Goal: Transaction & Acquisition: Purchase product/service

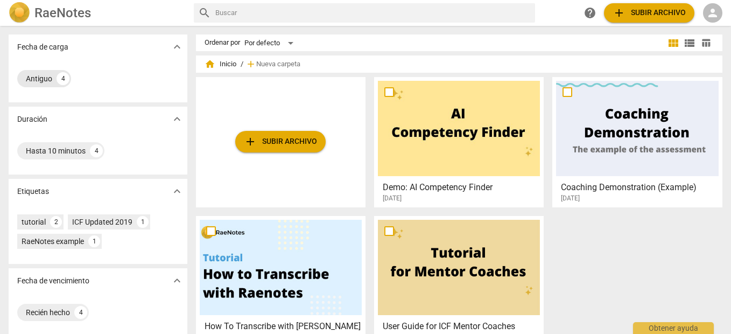
click at [53, 72] on div "Antiguo 4" at bounding box center [44, 78] width 54 height 17
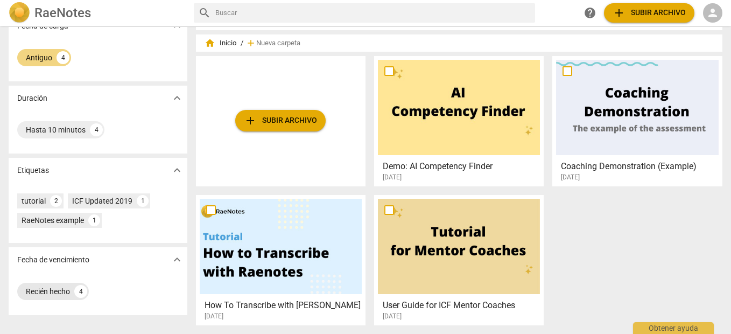
click at [54, 288] on div "Recién hecho" at bounding box center [48, 291] width 44 height 11
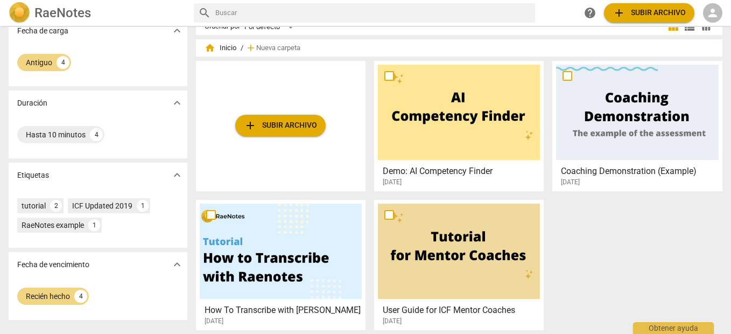
scroll to position [21, 0]
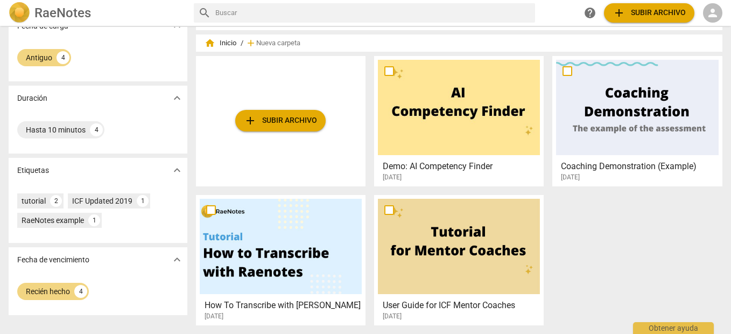
click at [698, 8] on div "help add Subir archivo person" at bounding box center [651, 12] width 142 height 19
click at [708, 11] on span "person" at bounding box center [712, 12] width 13 height 13
click at [674, 37] on li "Iniciar sesión" at bounding box center [687, 26] width 67 height 26
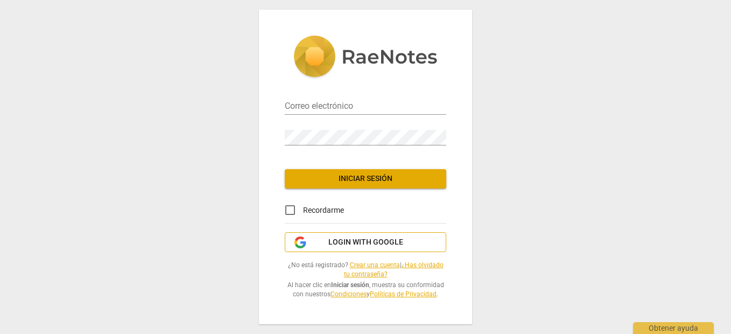
click at [355, 236] on button "Login with Google" at bounding box center [365, 242] width 161 height 20
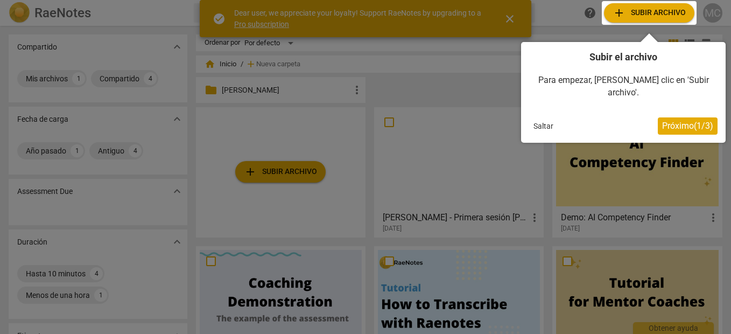
click at [549, 118] on button "Saltar" at bounding box center [543, 126] width 29 height 16
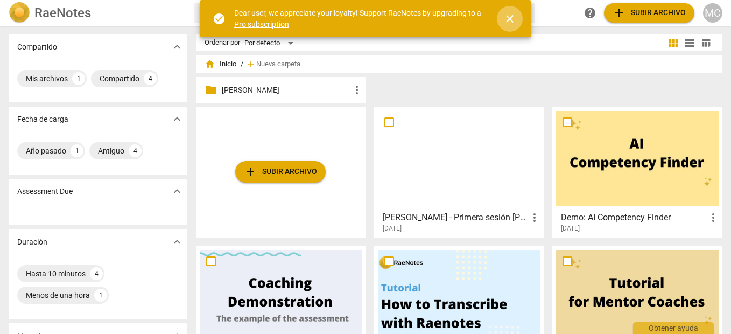
click at [506, 17] on span "close" at bounding box center [509, 18] width 13 height 13
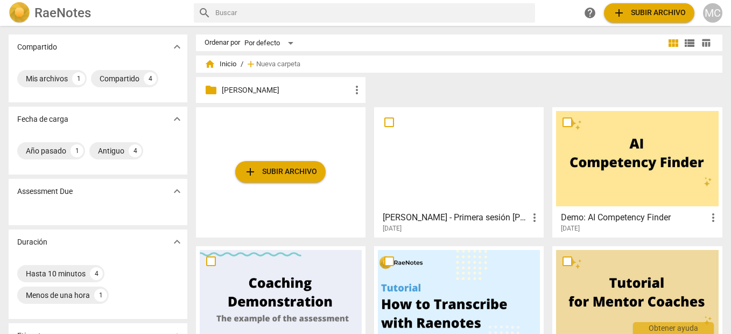
click at [228, 90] on p "[PERSON_NAME]" at bounding box center [286, 89] width 129 height 11
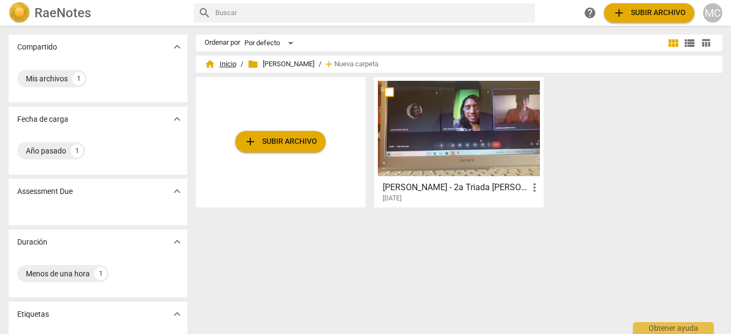
click at [230, 61] on span "home Inicio" at bounding box center [220, 64] width 32 height 11
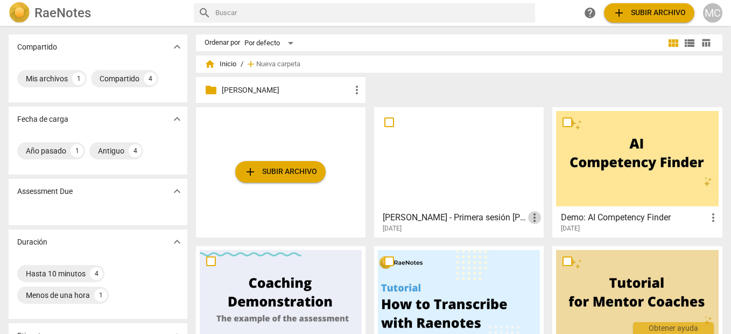
click at [531, 218] on span "more_vert" at bounding box center [534, 217] width 13 height 13
click at [545, 212] on li "Mover" at bounding box center [545, 217] width 41 height 26
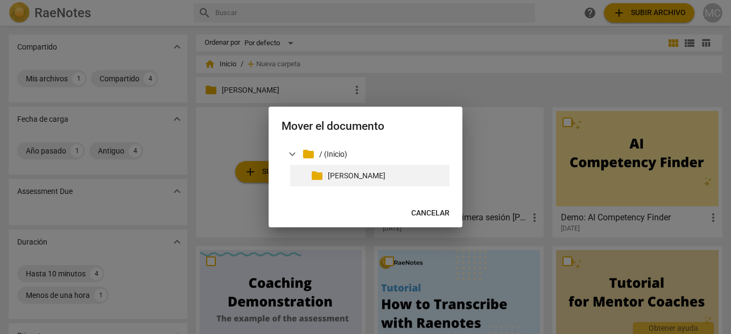
click at [362, 181] on p "[PERSON_NAME]" at bounding box center [386, 175] width 117 height 11
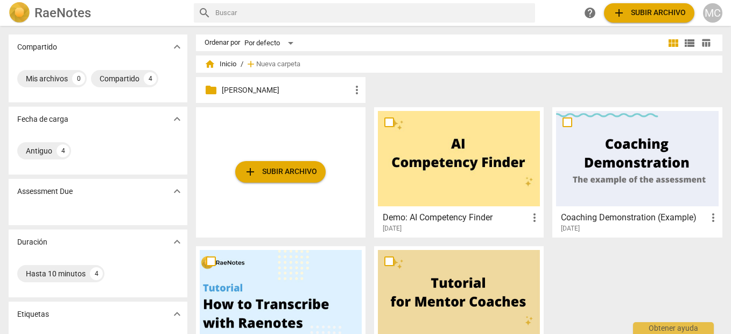
click at [246, 91] on p "[PERSON_NAME]" at bounding box center [286, 89] width 129 height 11
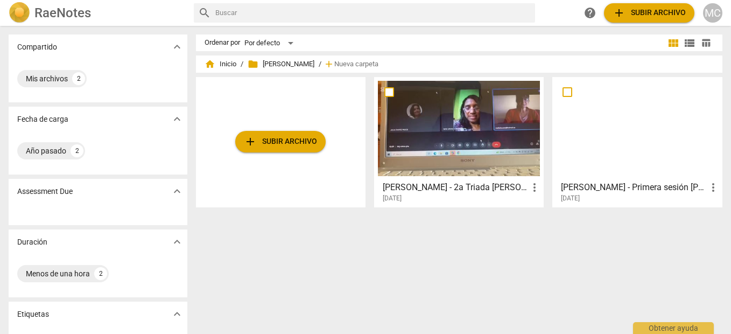
click at [271, 138] on span "add Subir archivo" at bounding box center [280, 141] width 73 height 13
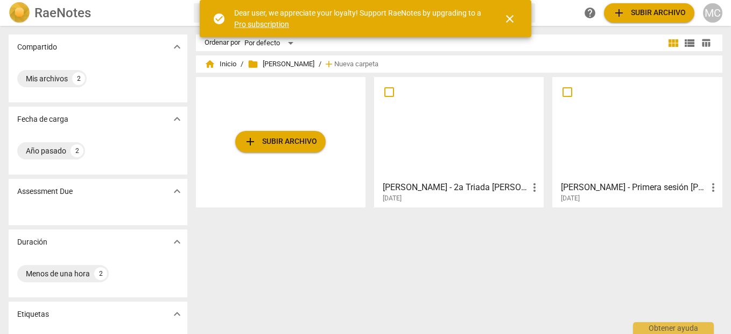
click at [277, 141] on span "add Subir archivo" at bounding box center [280, 141] width 73 height 13
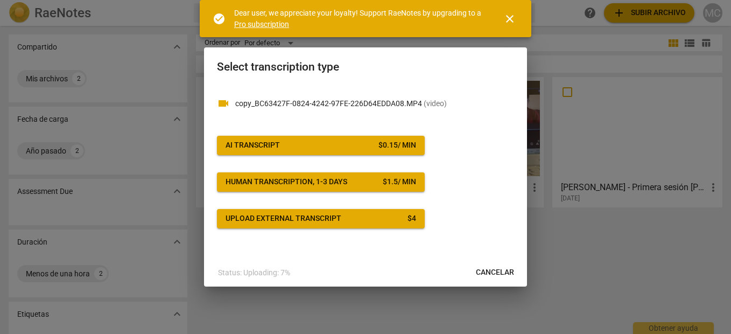
click at [360, 153] on button "AI Transcript $ 0.15 / min" at bounding box center [321, 145] width 208 height 19
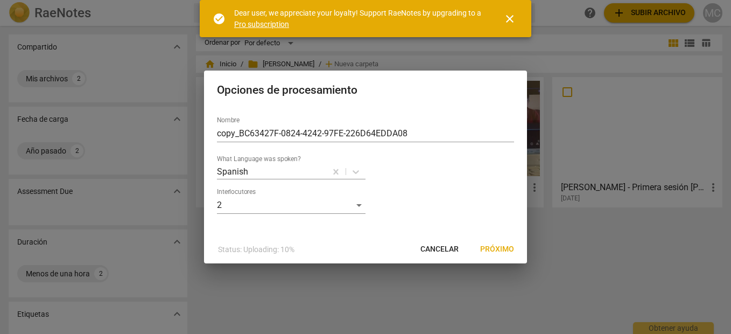
click at [424, 242] on button "Cancelar" at bounding box center [439, 248] width 55 height 19
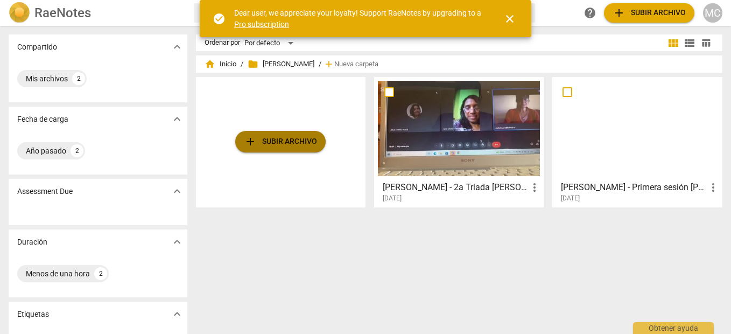
click at [274, 151] on button "add Subir archivo" at bounding box center [280, 142] width 90 height 22
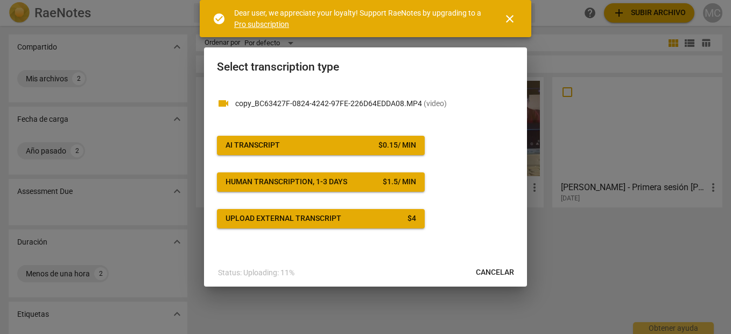
click at [414, 148] on div "$ 0.15 / min" at bounding box center [397, 145] width 38 height 11
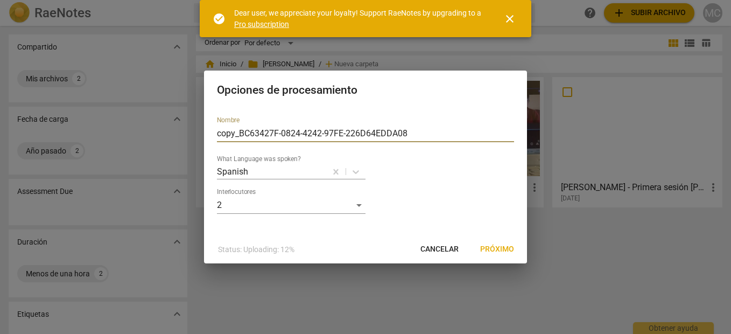
drag, startPoint x: 418, startPoint y: 126, endPoint x: 194, endPoint y: 160, distance: 226.3
click at [194, 160] on div "Opciones de procesamiento Nombre copy_BC63427F-0824-4242-97FE-226D64EDDA08 What…" at bounding box center [365, 167] width 731 height 334
type input "[PERSON_NAME] - Tercera Sesión [PERSON_NAME]"
click at [491, 244] on span "Próximo" at bounding box center [497, 249] width 34 height 11
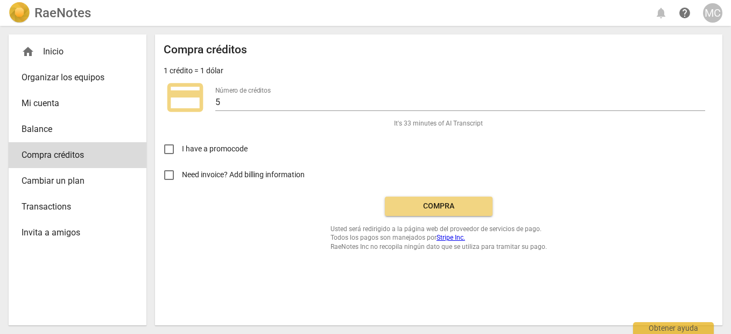
click at [395, 209] on span "Compra" at bounding box center [438, 206] width 90 height 11
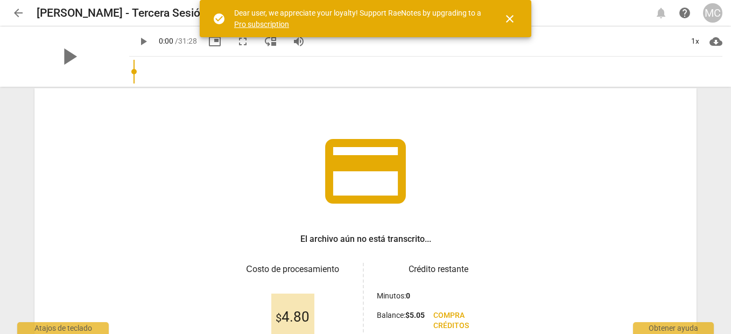
scroll to position [152, 0]
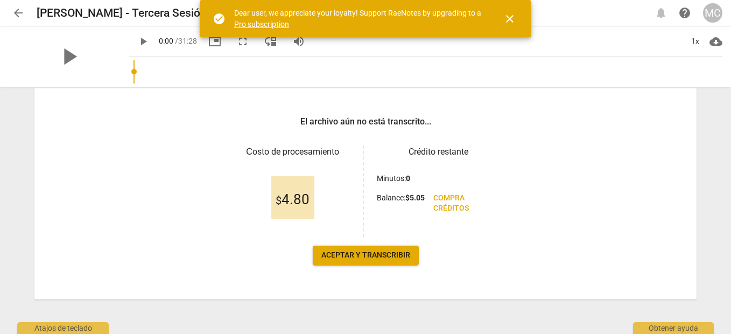
click at [299, 199] on span "$ 4.80" at bounding box center [292, 200] width 34 height 16
click at [372, 260] on button "Aceptar y transcribir" at bounding box center [366, 254] width 106 height 19
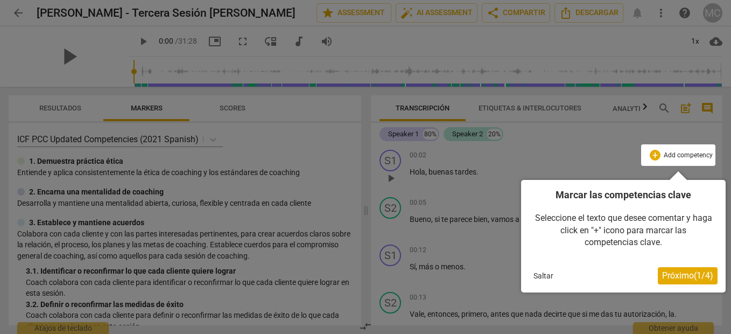
click at [531, 280] on button "Saltar" at bounding box center [543, 275] width 29 height 16
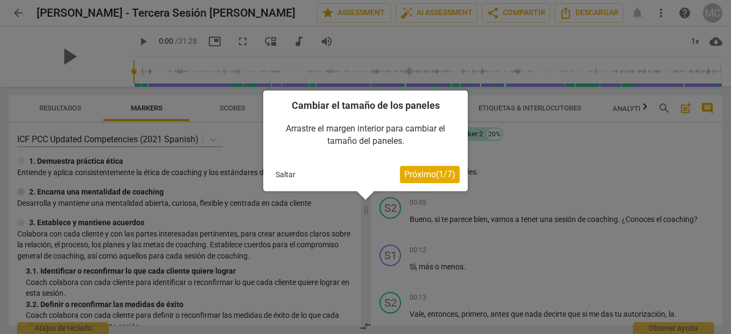
click at [289, 173] on button "Saltar" at bounding box center [285, 174] width 29 height 16
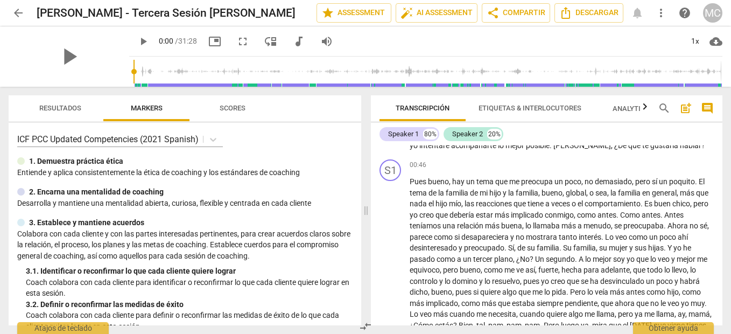
scroll to position [323, 0]
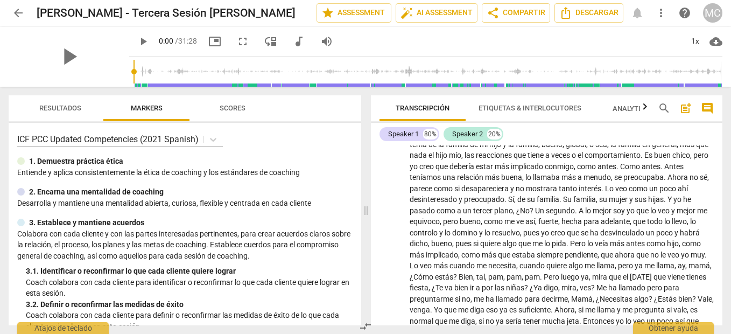
click at [22, 164] on div at bounding box center [21, 161] width 8 height 8
click at [17, 159] on div at bounding box center [21, 161] width 8 height 8
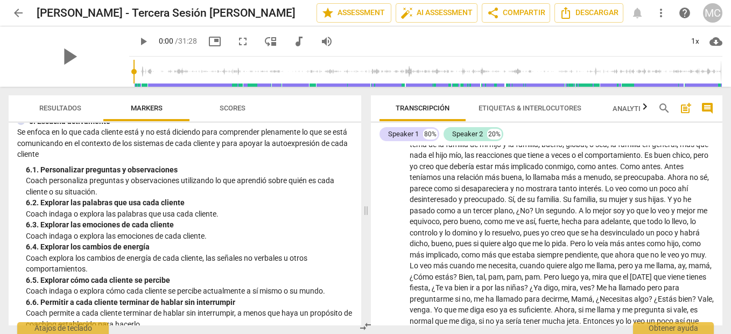
scroll to position [699, 0]
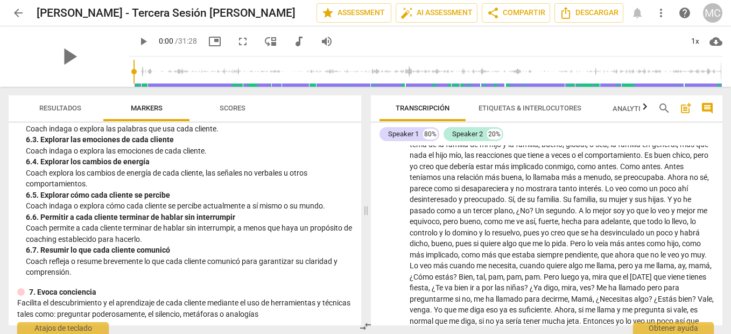
click at [226, 108] on span "Scores" at bounding box center [232, 108] width 26 height 8
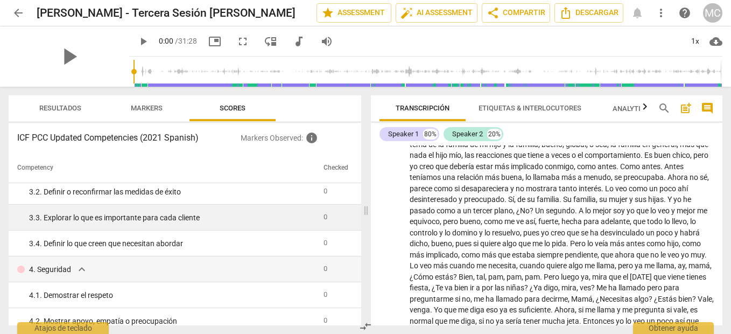
scroll to position [0, 0]
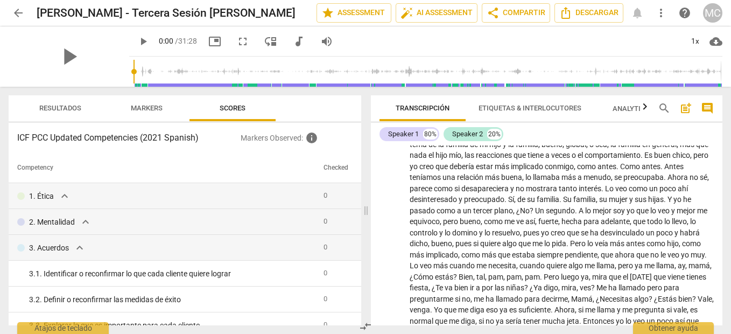
click at [154, 116] on button "Markers" at bounding box center [146, 108] width 86 height 26
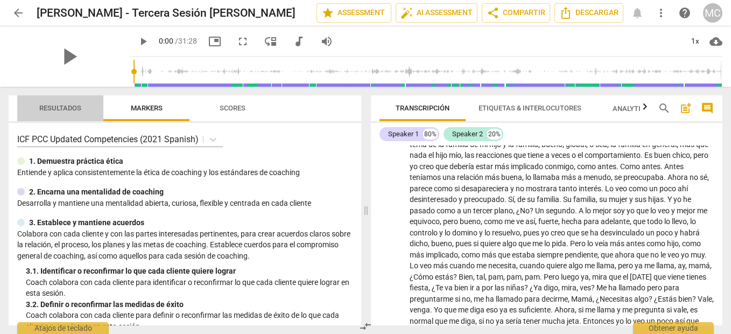
click at [68, 102] on span "Resultados" at bounding box center [60, 108] width 68 height 15
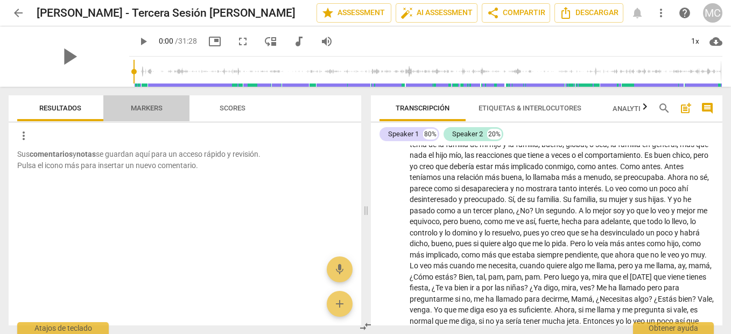
click at [142, 112] on span "Markers" at bounding box center [147, 108] width 58 height 15
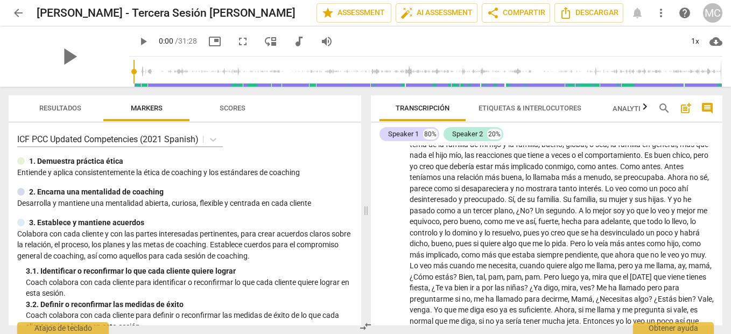
drag, startPoint x: 25, startPoint y: 195, endPoint x: 15, endPoint y: 188, distance: 12.8
click at [24, 194] on div "2. Encarna una mentalidad de coaching" at bounding box center [184, 191] width 335 height 11
click at [14, 187] on div "ICF PCC Updated Competencies (2021 Spanish) 1. Demuestra práctica ética Entie…" at bounding box center [185, 224] width 352 height 202
click at [18, 191] on div at bounding box center [21, 192] width 8 height 8
click at [22, 193] on div at bounding box center [21, 192] width 8 height 8
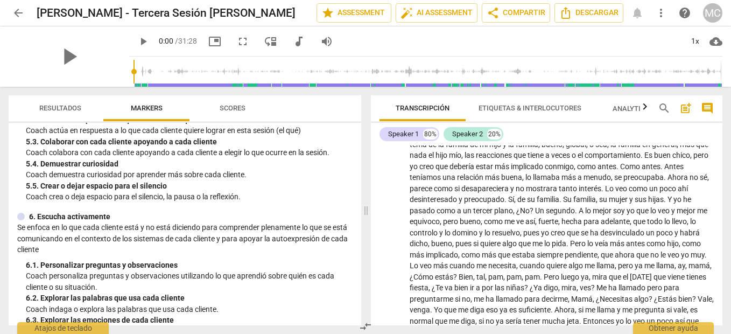
scroll to position [538, 0]
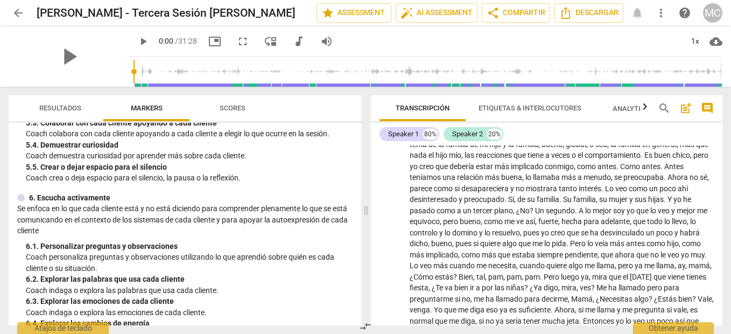
click at [219, 110] on span "Scores" at bounding box center [232, 108] width 26 height 8
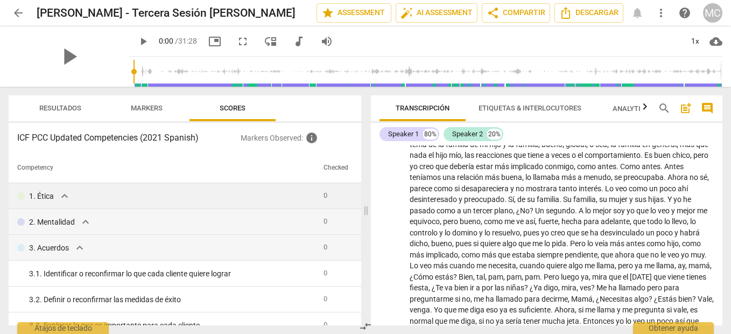
click at [55, 195] on div "1. Ética expand_more" at bounding box center [165, 195] width 297 height 13
click at [41, 222] on p "2. Mentalidad" at bounding box center [52, 221] width 46 height 11
click at [77, 222] on div "2. Mentalidad expand_more" at bounding box center [165, 221] width 297 height 13
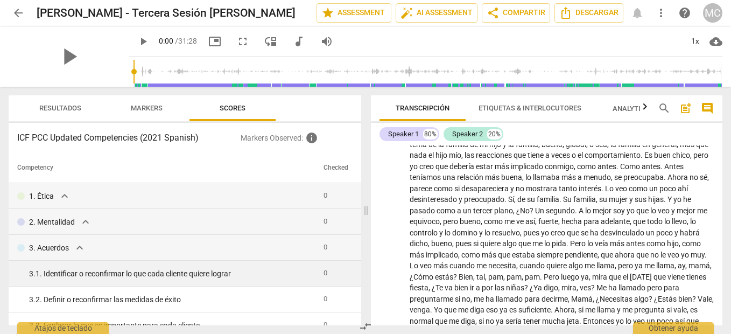
click at [108, 265] on td "3. 1. Identificar o reconfirmar lo que cada cliente quiere lograr" at bounding box center [164, 273] width 310 height 26
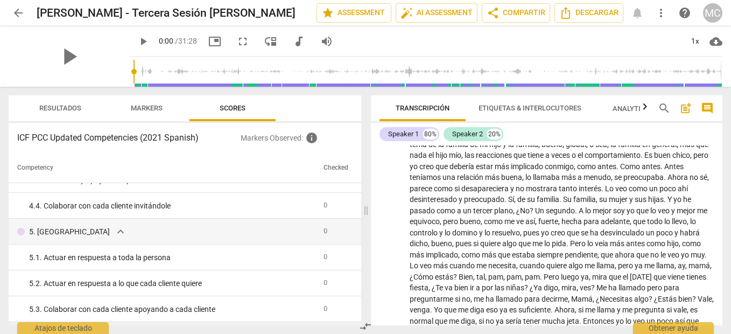
scroll to position [377, 0]
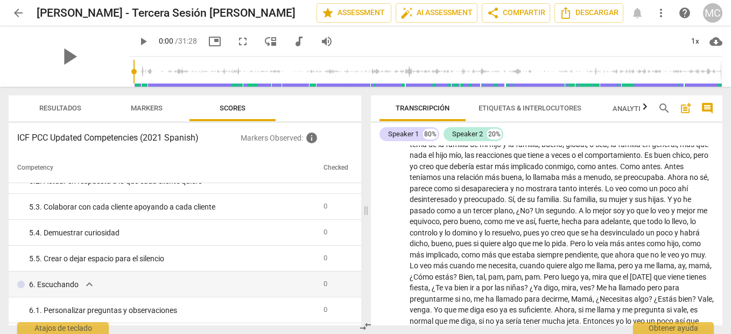
click at [160, 105] on span "Markers" at bounding box center [147, 108] width 32 height 8
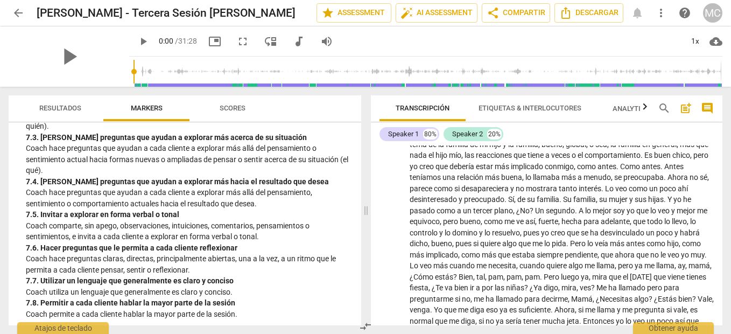
scroll to position [1282, 0]
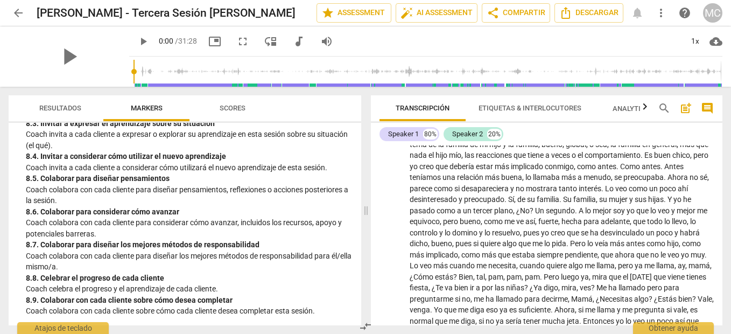
click at [45, 205] on p "Coach colabora con cada cliente para diseñar pensamientos, reflexiones o accion…" at bounding box center [189, 195] width 327 height 22
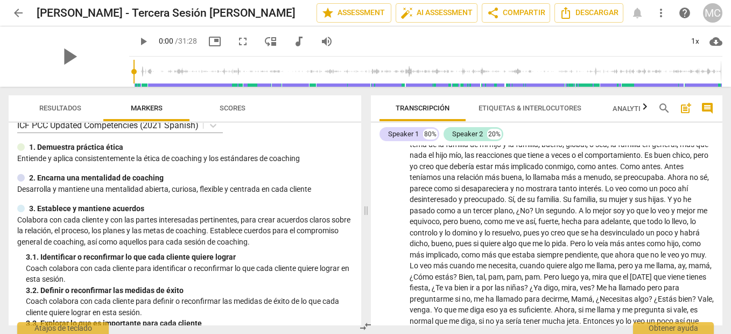
scroll to position [0, 0]
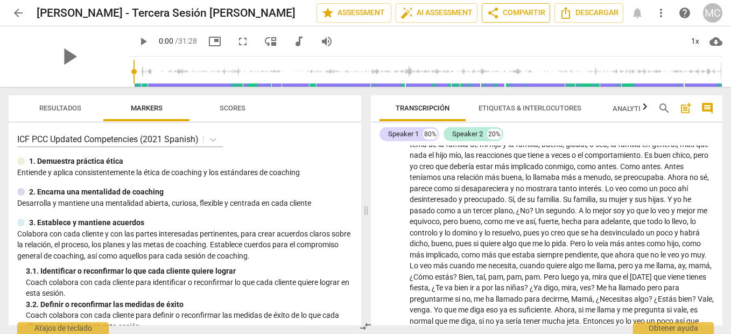
click at [512, 10] on span "share Compartir" at bounding box center [515, 12] width 59 height 13
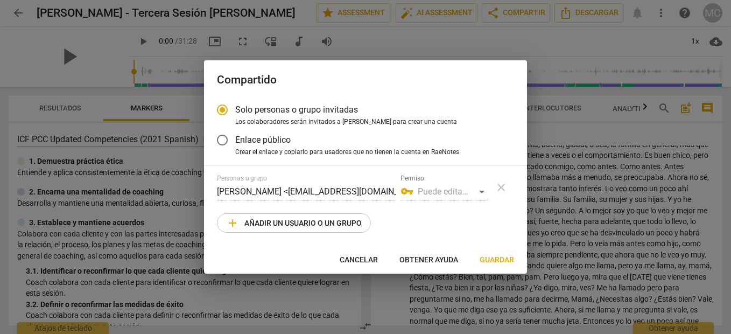
radio input "false"
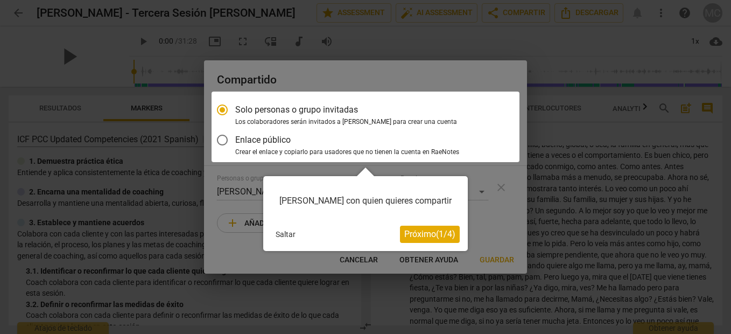
click at [284, 229] on button "Saltar" at bounding box center [285, 234] width 29 height 16
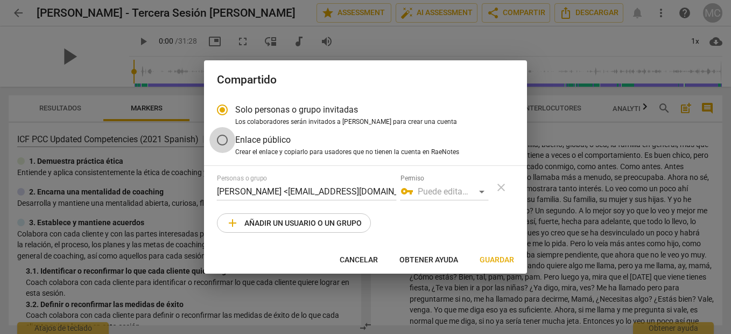
click at [217, 143] on input "Enlace público" at bounding box center [222, 140] width 26 height 26
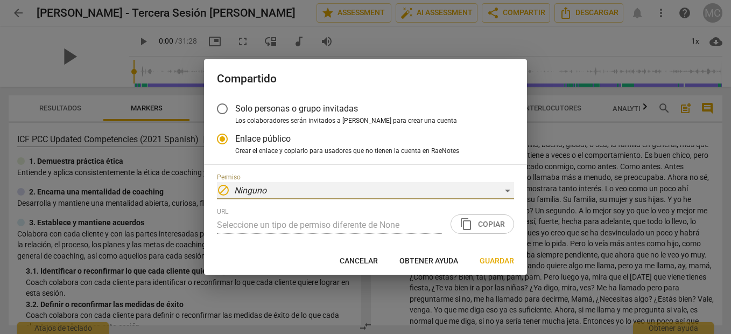
click at [345, 199] on div "block Ninguno" at bounding box center [365, 190] width 297 height 17
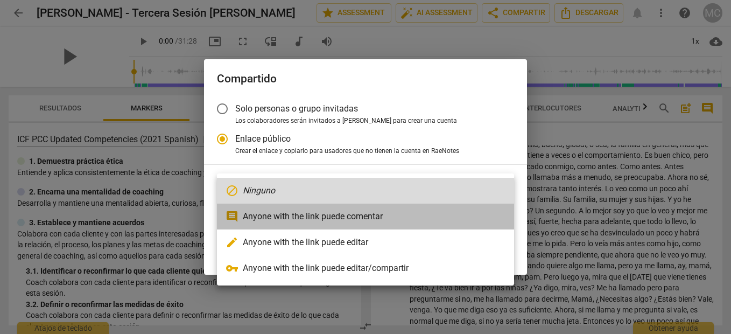
click at [325, 226] on li "comment Anyone with the link puede comentar" at bounding box center [365, 216] width 297 height 26
radio input "false"
type input "https://app.raenotes.com/meeting/a37f7c8482394751abdda05aef28807e?success=5"
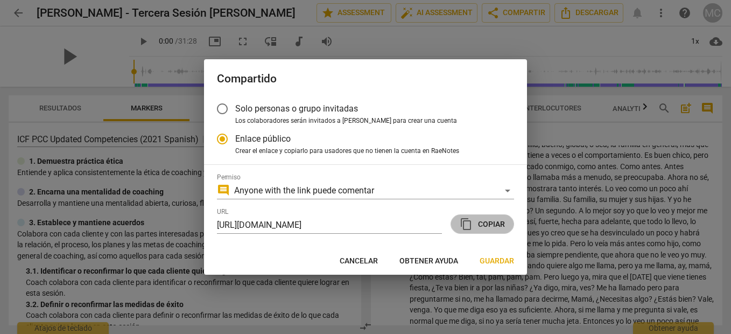
click at [471, 225] on span "content_copy" at bounding box center [465, 223] width 13 height 13
click at [498, 264] on span "Guardar" at bounding box center [496, 261] width 34 height 11
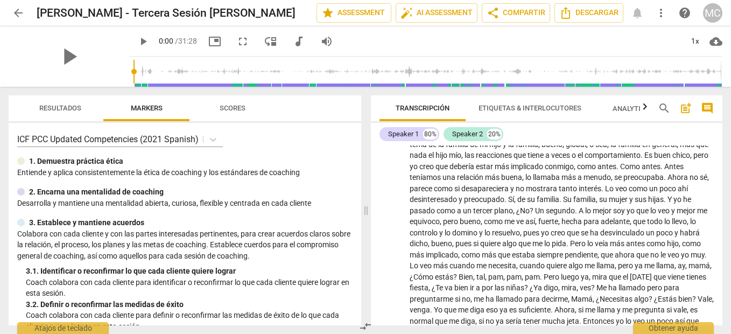
scroll to position [215, 0]
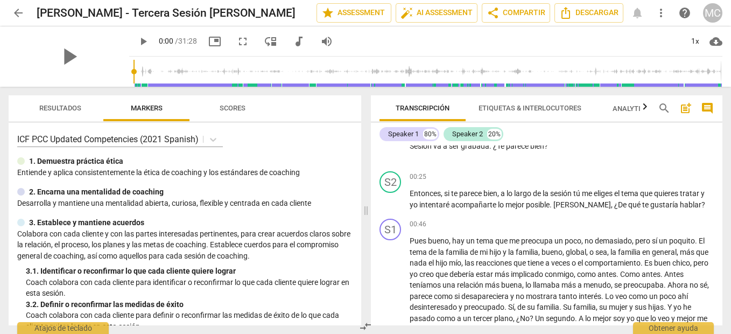
click at [20, 19] on span "arrow_back" at bounding box center [18, 12] width 13 height 13
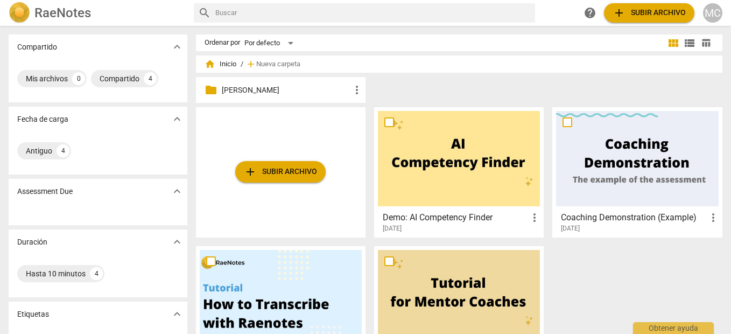
click at [351, 89] on span "more_vert" at bounding box center [356, 89] width 13 height 13
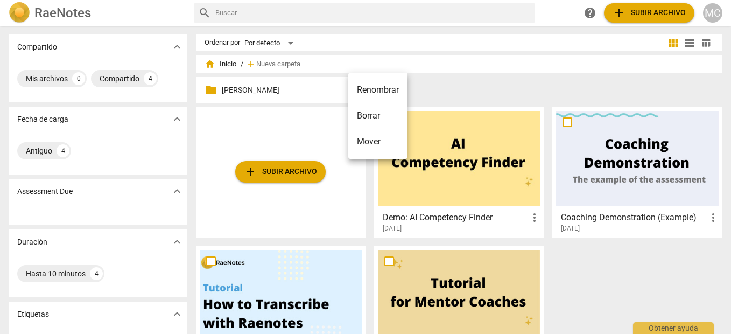
click at [284, 82] on div at bounding box center [365, 167] width 731 height 334
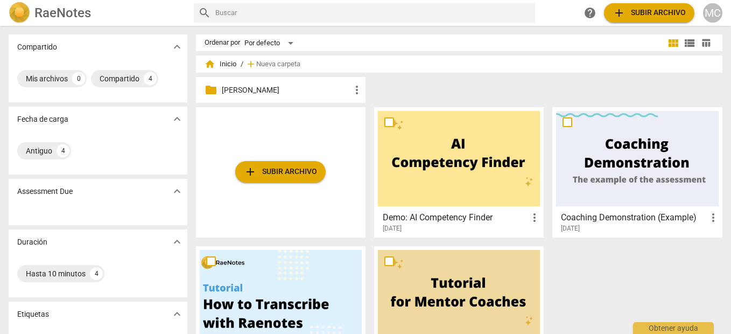
click at [266, 85] on p "Maite Casas" at bounding box center [286, 89] width 129 height 11
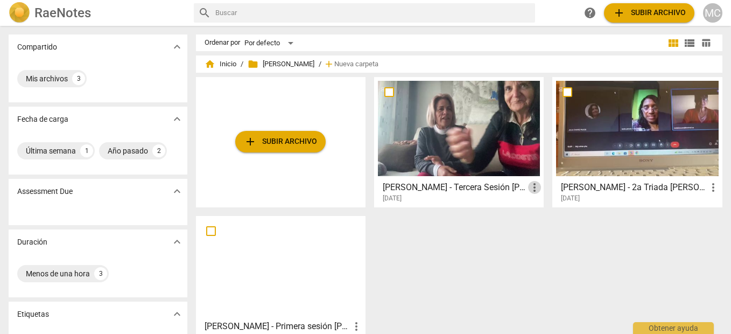
click at [531, 188] on span "more_vert" at bounding box center [534, 187] width 13 height 13
drag, startPoint x: 505, startPoint y: 251, endPoint x: 499, endPoint y: 249, distance: 6.5
click at [504, 251] on div at bounding box center [365, 167] width 731 height 334
click at [388, 96] on input "checkbox" at bounding box center [389, 92] width 23 height 13
checkbox input "false"
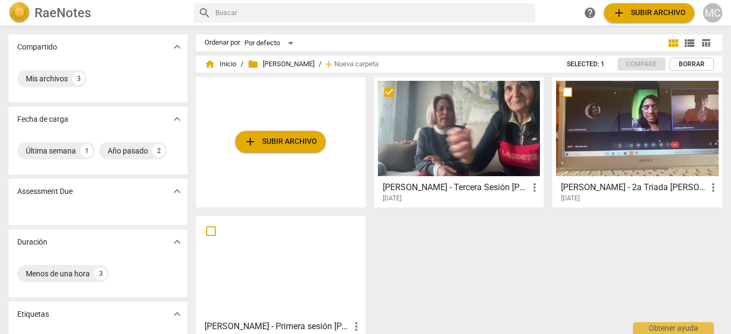
click at [383, 91] on input "checkbox" at bounding box center [389, 92] width 23 height 13
click at [707, 195] on div "2025-02-05" at bounding box center [640, 198] width 158 height 9
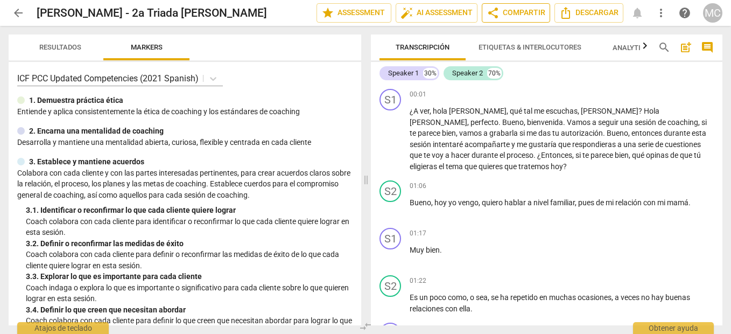
click at [522, 16] on span "share Compartir" at bounding box center [515, 12] width 59 height 13
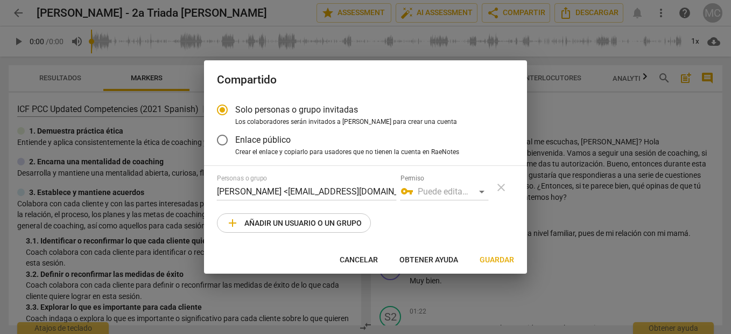
radio input "false"
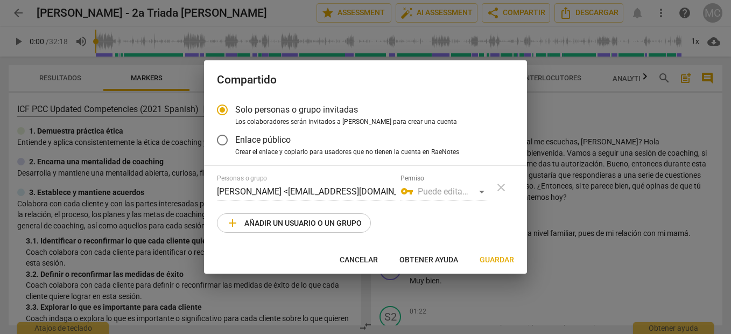
click at [270, 141] on span "Enlace público" at bounding box center [262, 139] width 55 height 12
click at [235, 141] on input "Enlace público" at bounding box center [222, 140] width 26 height 26
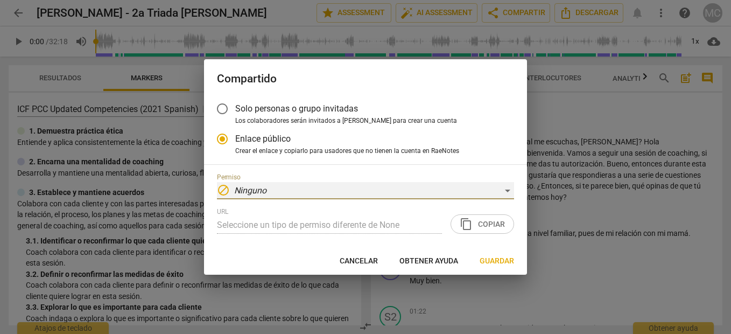
click at [295, 198] on div "block Ninguno" at bounding box center [365, 190] width 297 height 17
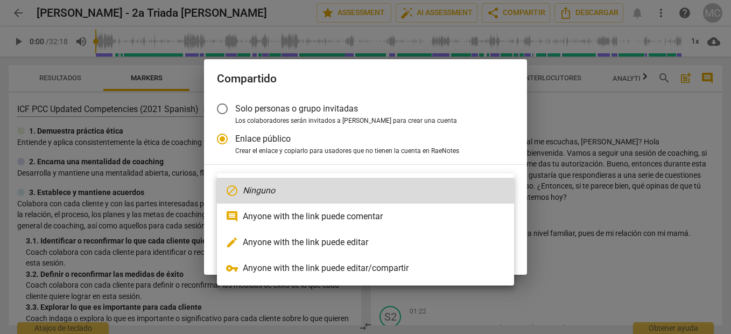
click at [300, 214] on li "comment Anyone with the link puede comentar" at bounding box center [365, 216] width 297 height 26
radio input "false"
type input "https://app.raenotes.com/meeting/2923f2aae3d34a54be530ecec0b9ff42"
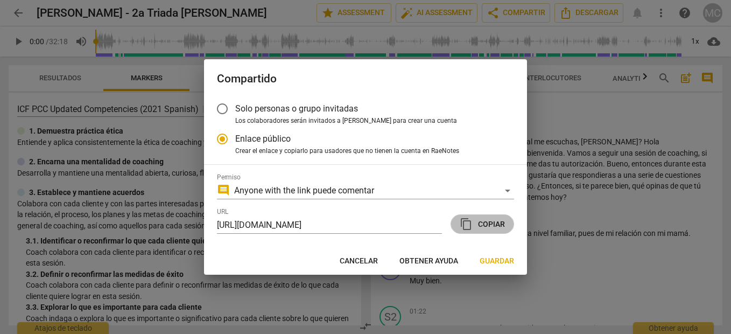
click at [469, 224] on span "content_copy" at bounding box center [465, 223] width 13 height 13
click at [490, 257] on span "Guardar" at bounding box center [496, 261] width 34 height 11
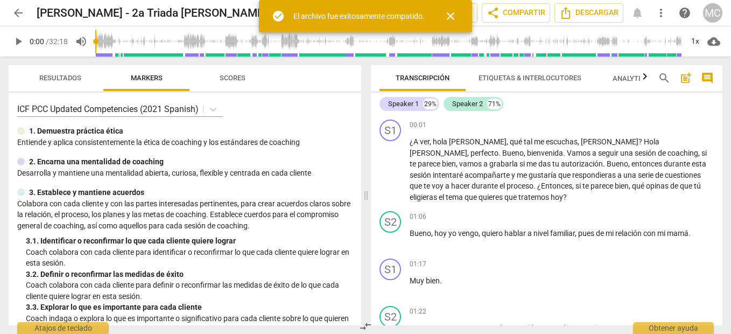
click at [17, 11] on span "arrow_back" at bounding box center [18, 12] width 13 height 13
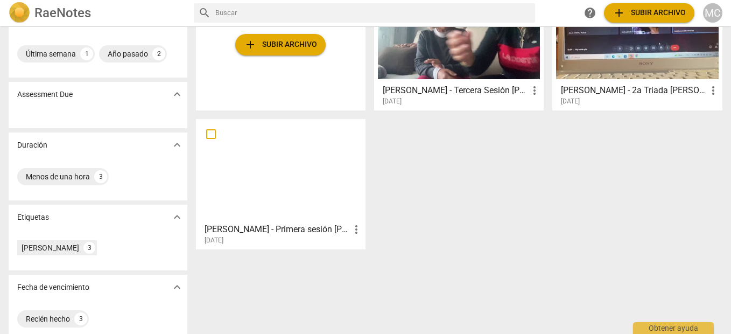
scroll to position [108, 0]
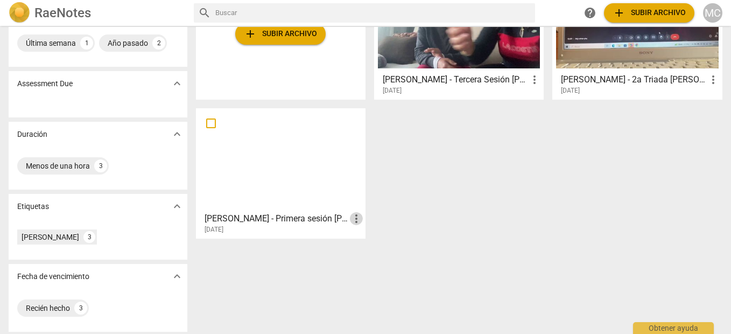
click at [352, 217] on span "more_vert" at bounding box center [356, 218] width 13 height 13
click at [308, 176] on div at bounding box center [365, 167] width 731 height 334
click at [294, 118] on div at bounding box center [281, 159] width 162 height 95
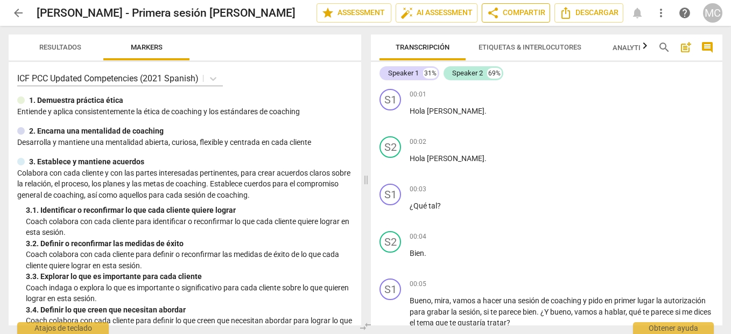
click at [483, 15] on button "share Compartir" at bounding box center [515, 12] width 68 height 19
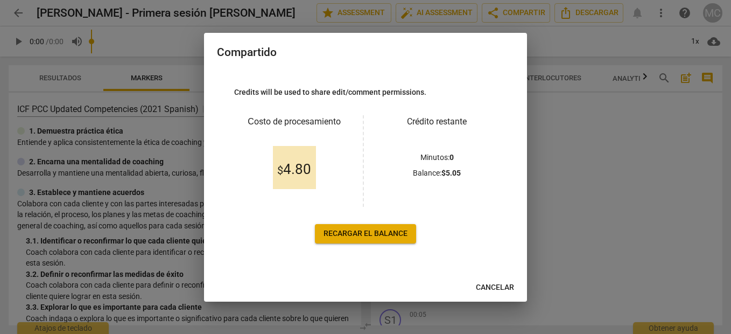
click at [609, 131] on div at bounding box center [365, 167] width 731 height 334
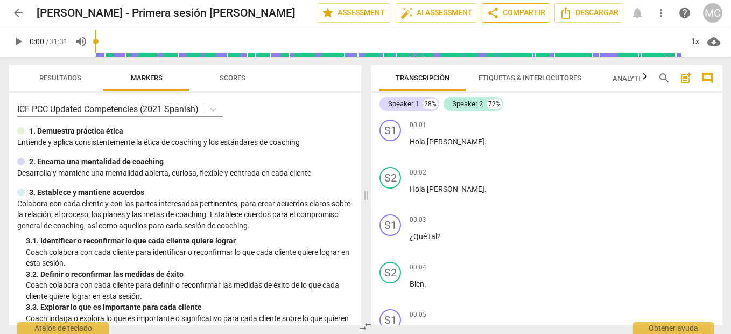
click at [517, 18] on span "share Compartir" at bounding box center [515, 12] width 59 height 13
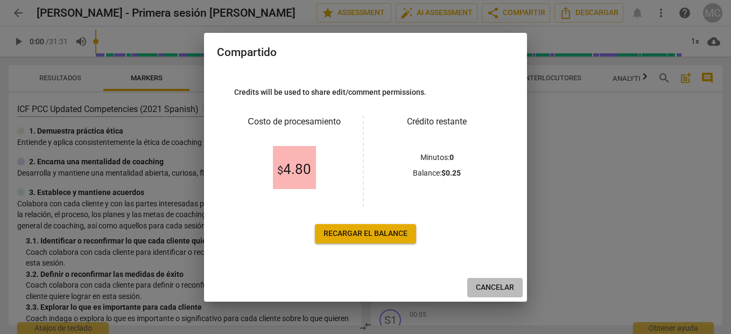
click at [502, 284] on span "Cancelar" at bounding box center [495, 287] width 38 height 11
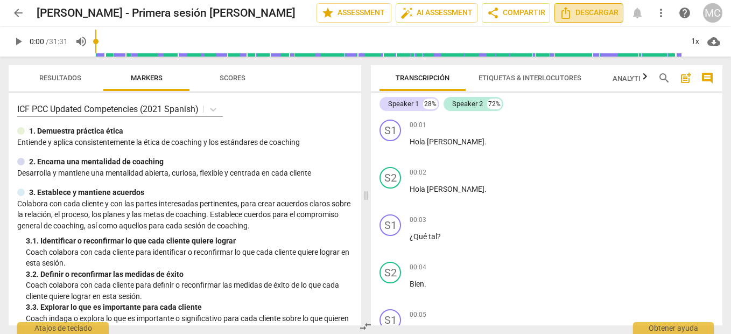
click at [577, 9] on span "Descargar" at bounding box center [588, 12] width 59 height 13
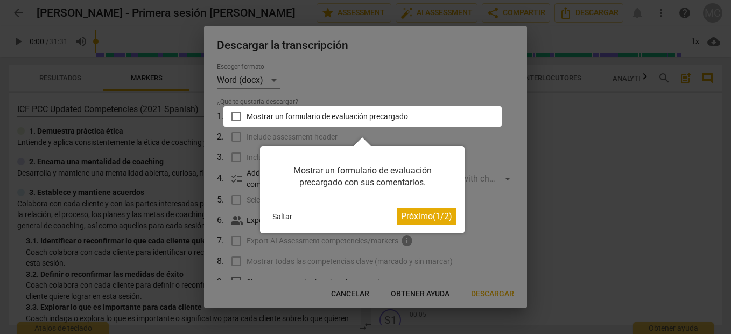
click at [299, 217] on div "Saltar" at bounding box center [332, 216] width 129 height 16
click at [293, 211] on button "Saltar" at bounding box center [282, 216] width 29 height 16
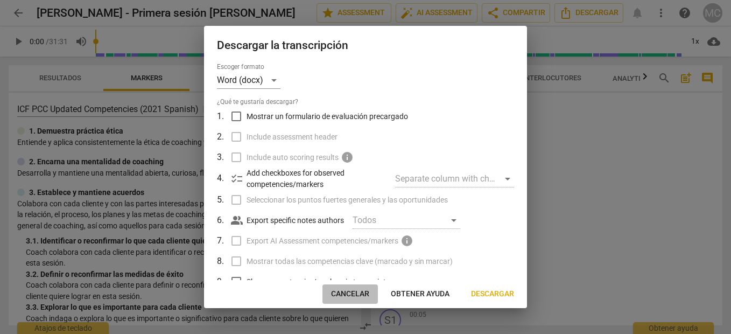
click at [349, 294] on span "Cancelar" at bounding box center [350, 293] width 38 height 11
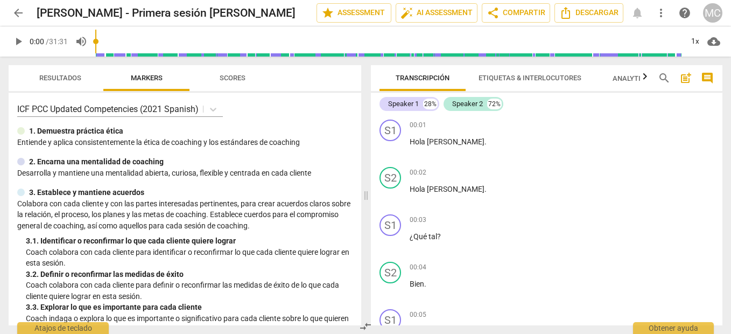
click at [10, 25] on div "arrow_back Maite Casas - Primera sesión Ana edit star Assessment auto_fix_high …" at bounding box center [365, 13] width 713 height 26
click at [16, 20] on button "arrow_back" at bounding box center [18, 12] width 19 height 19
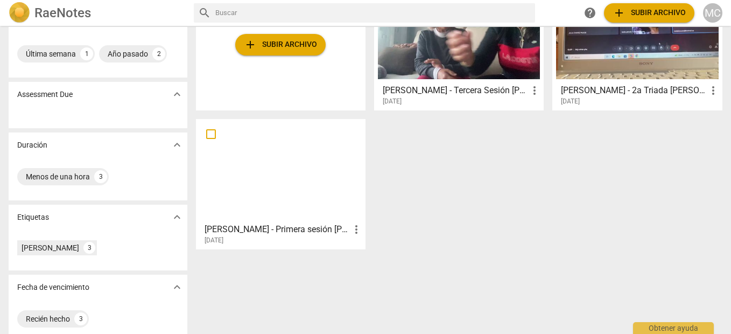
scroll to position [110, 0]
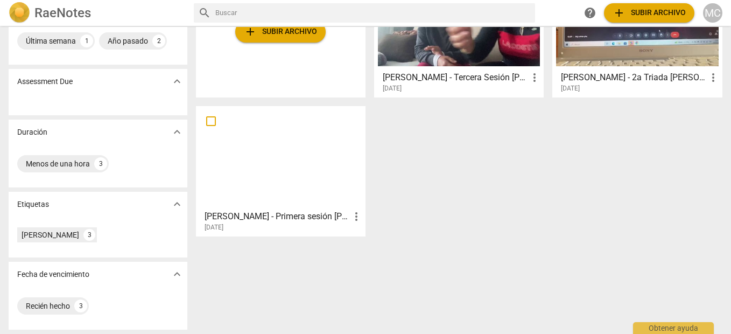
click at [214, 121] on input "checkbox" at bounding box center [211, 121] width 23 height 13
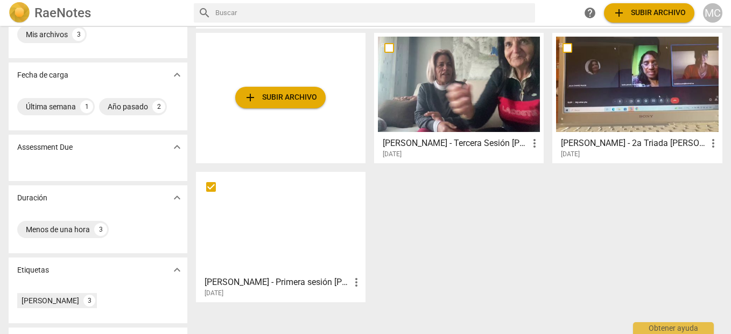
scroll to position [54, 0]
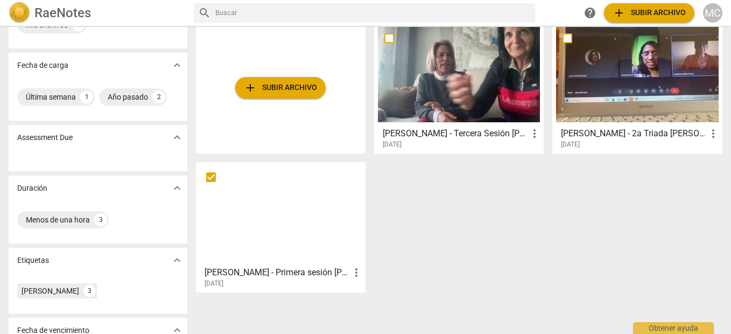
click at [350, 267] on span "more_vert" at bounding box center [356, 272] width 13 height 13
click at [467, 191] on div at bounding box center [365, 167] width 731 height 334
click at [211, 178] on input "checkbox" at bounding box center [211, 177] width 23 height 13
click at [210, 176] on input "checkbox" at bounding box center [211, 177] width 23 height 13
checkbox input "false"
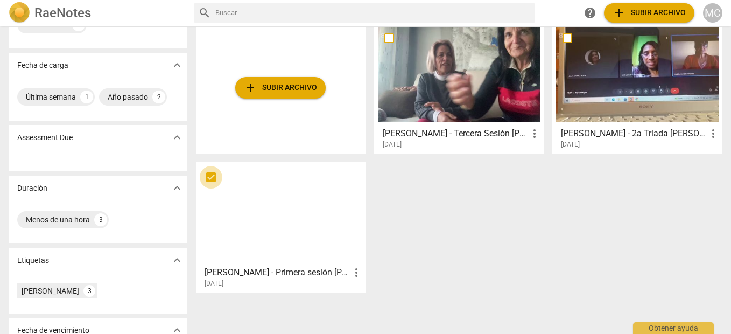
click at [211, 176] on input "checkbox" at bounding box center [211, 177] width 23 height 13
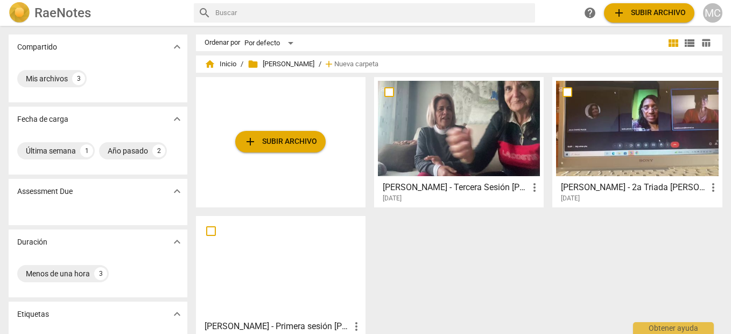
click at [388, 92] on input "checkbox" at bounding box center [389, 92] width 23 height 13
checkbox input "false"
click at [389, 91] on input "checkbox" at bounding box center [389, 92] width 23 height 13
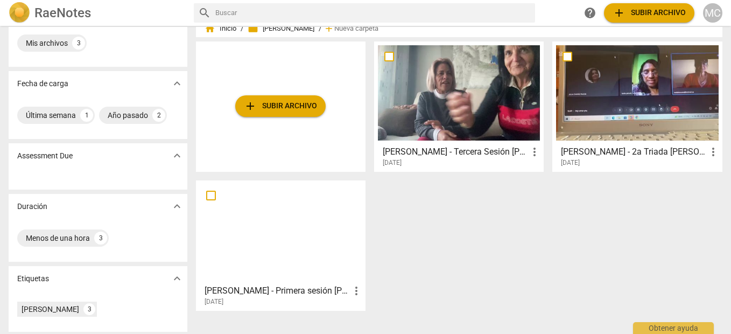
scroll to position [54, 0]
